Goal: Find specific page/section: Find specific page/section

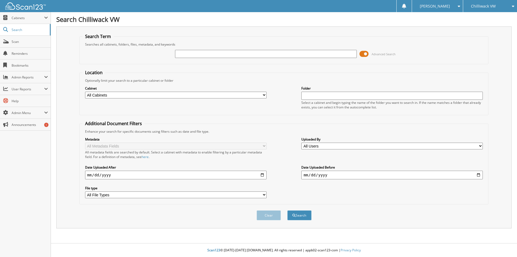
click at [196, 52] on input "text" at bounding box center [266, 54] width 182 height 8
type input "73025DEP"
click at [287, 210] on button "Search" at bounding box center [299, 215] width 24 height 10
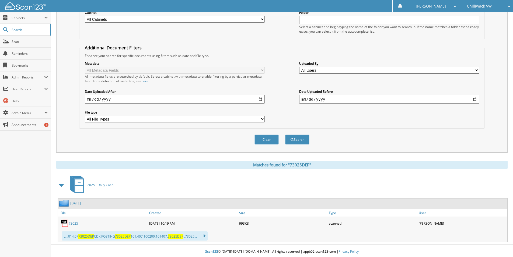
scroll to position [77, 0]
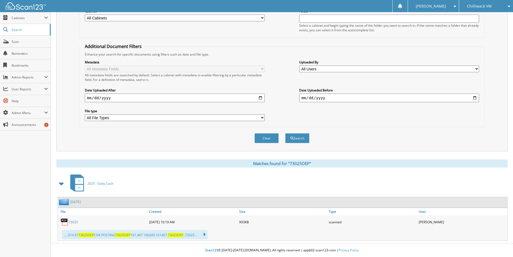
click at [73, 221] on link "73025" at bounding box center [73, 222] width 9 height 5
